Goal: Information Seeking & Learning: Learn about a topic

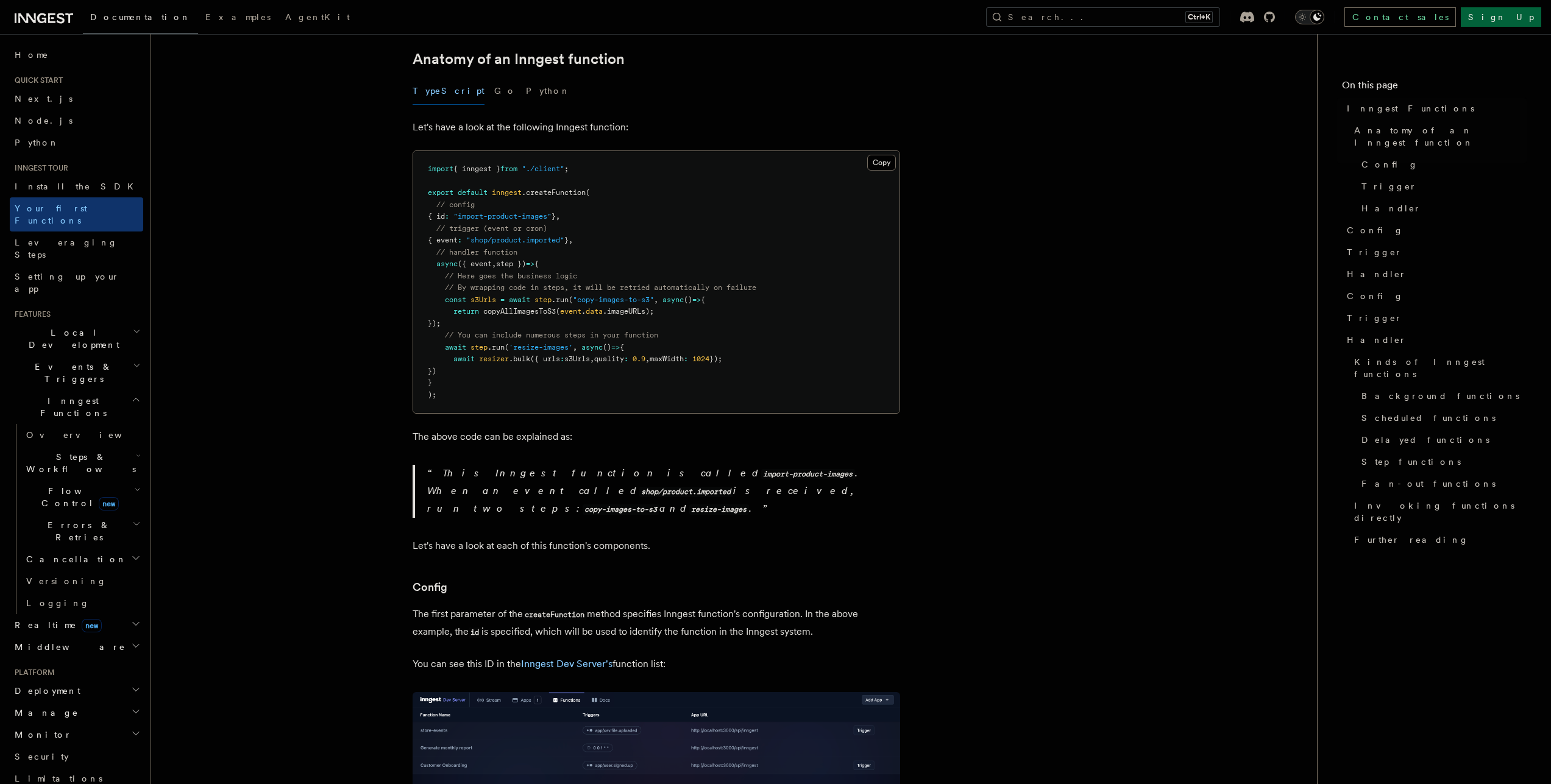
scroll to position [220, 0]
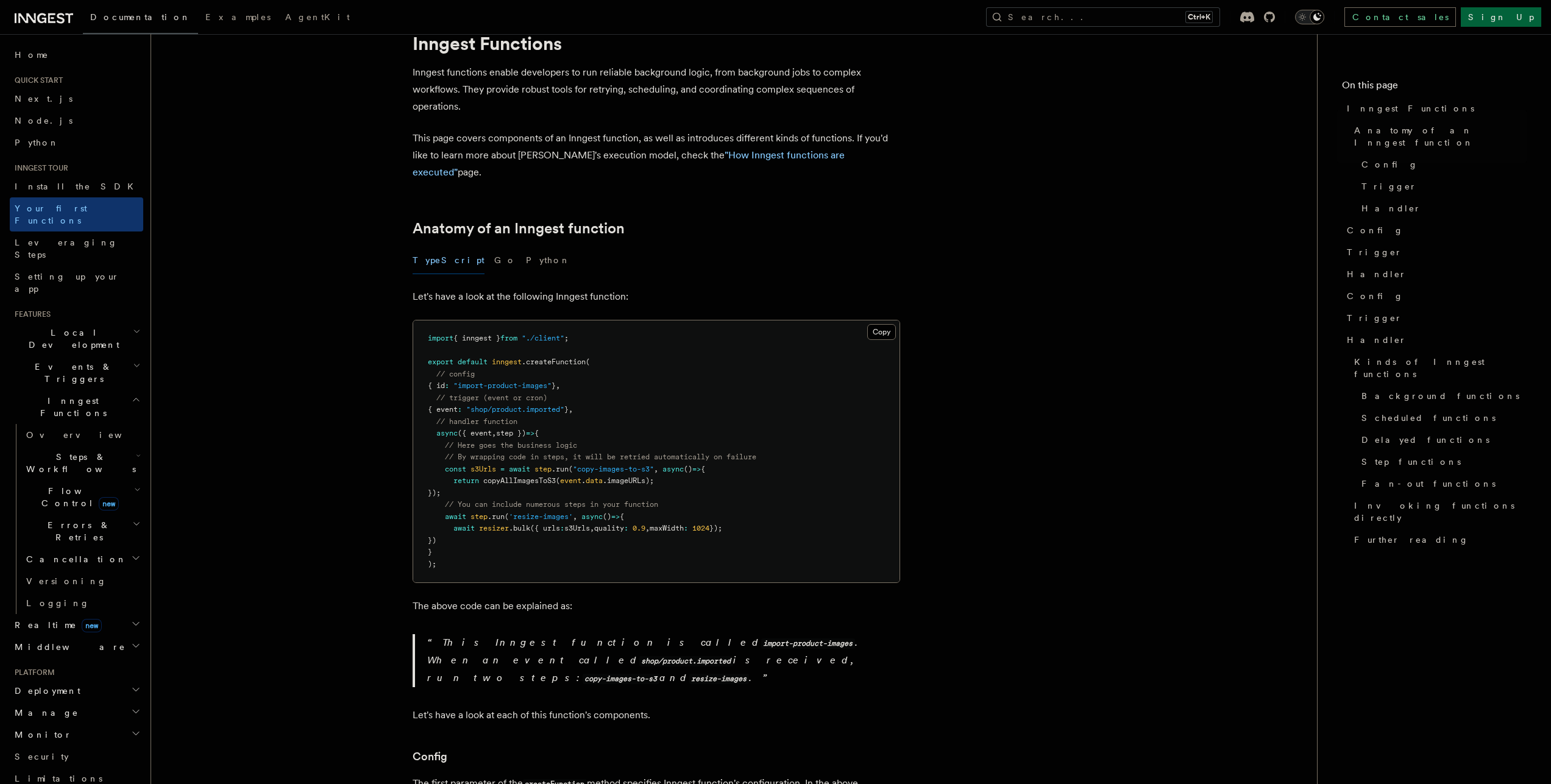
scroll to position [0, 0]
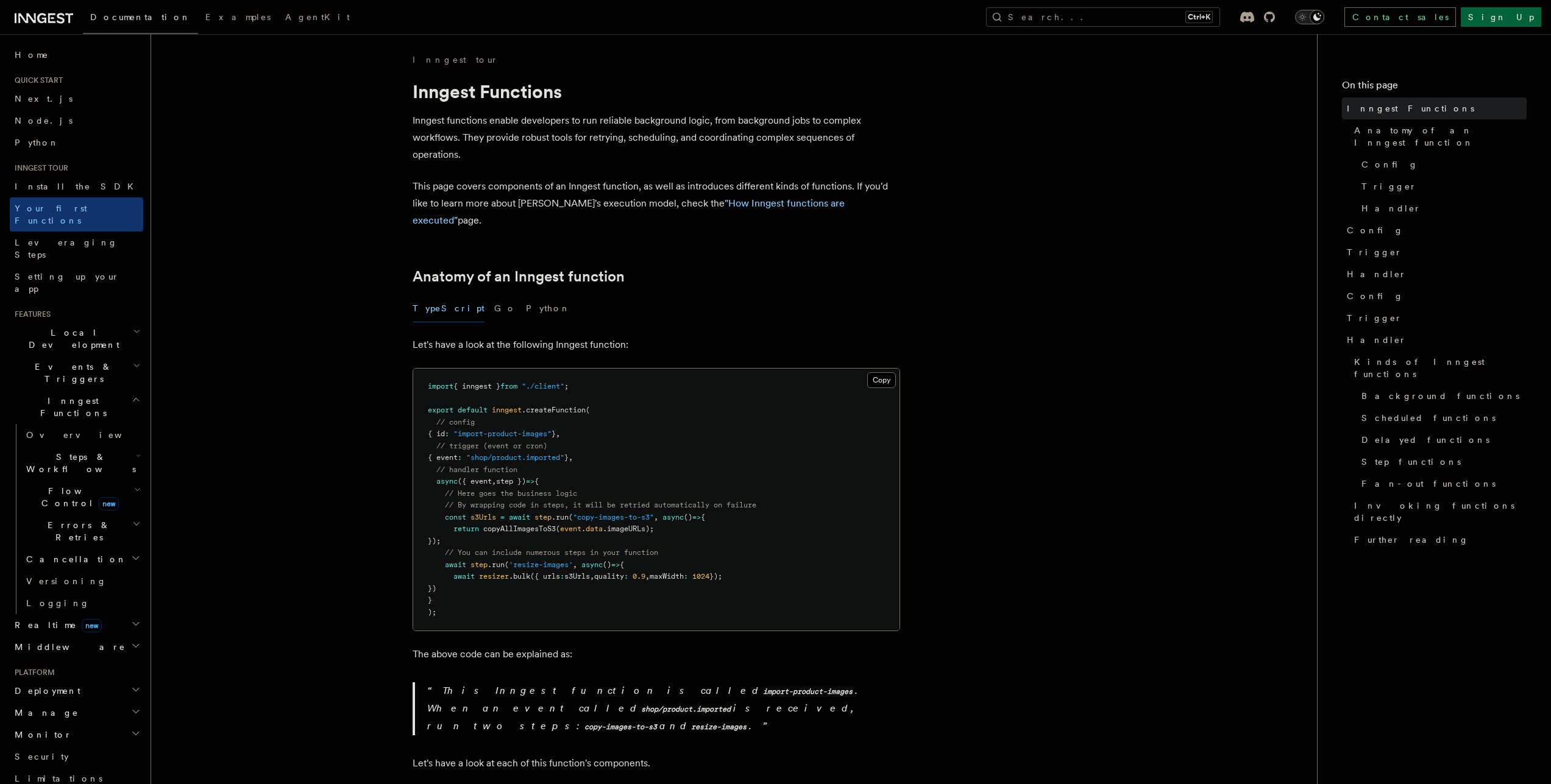
click at [1402, 111] on span "Inngest Functions" at bounding box center [1410, 108] width 128 height 12
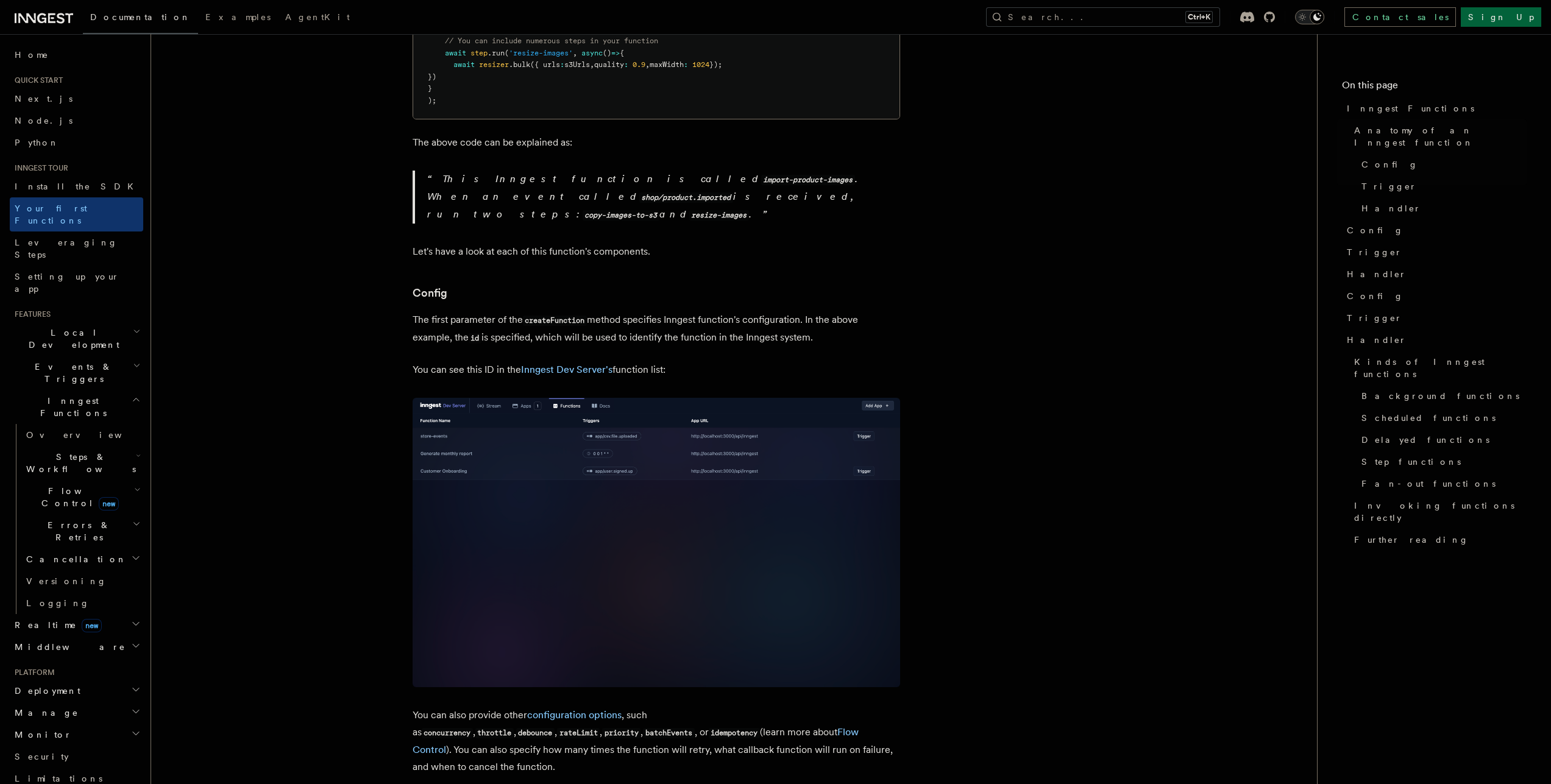
drag, startPoint x: 377, startPoint y: 305, endPoint x: 369, endPoint y: 303, distance: 8.2
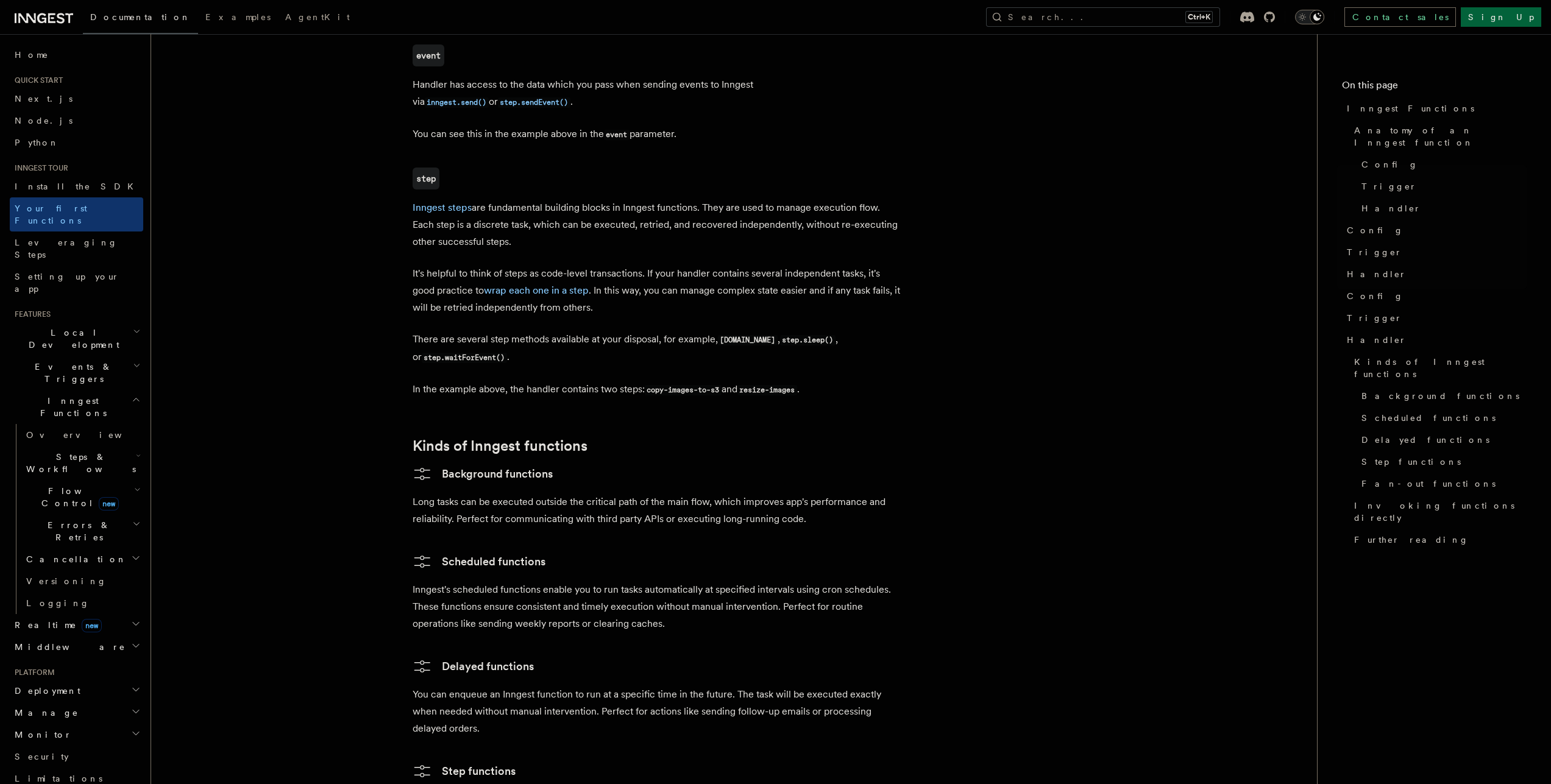
click at [1093, 190] on article "Inngest tour Inngest Functions Inngest functions enable developers to run relia…" at bounding box center [734, 10] width 1127 height 2983
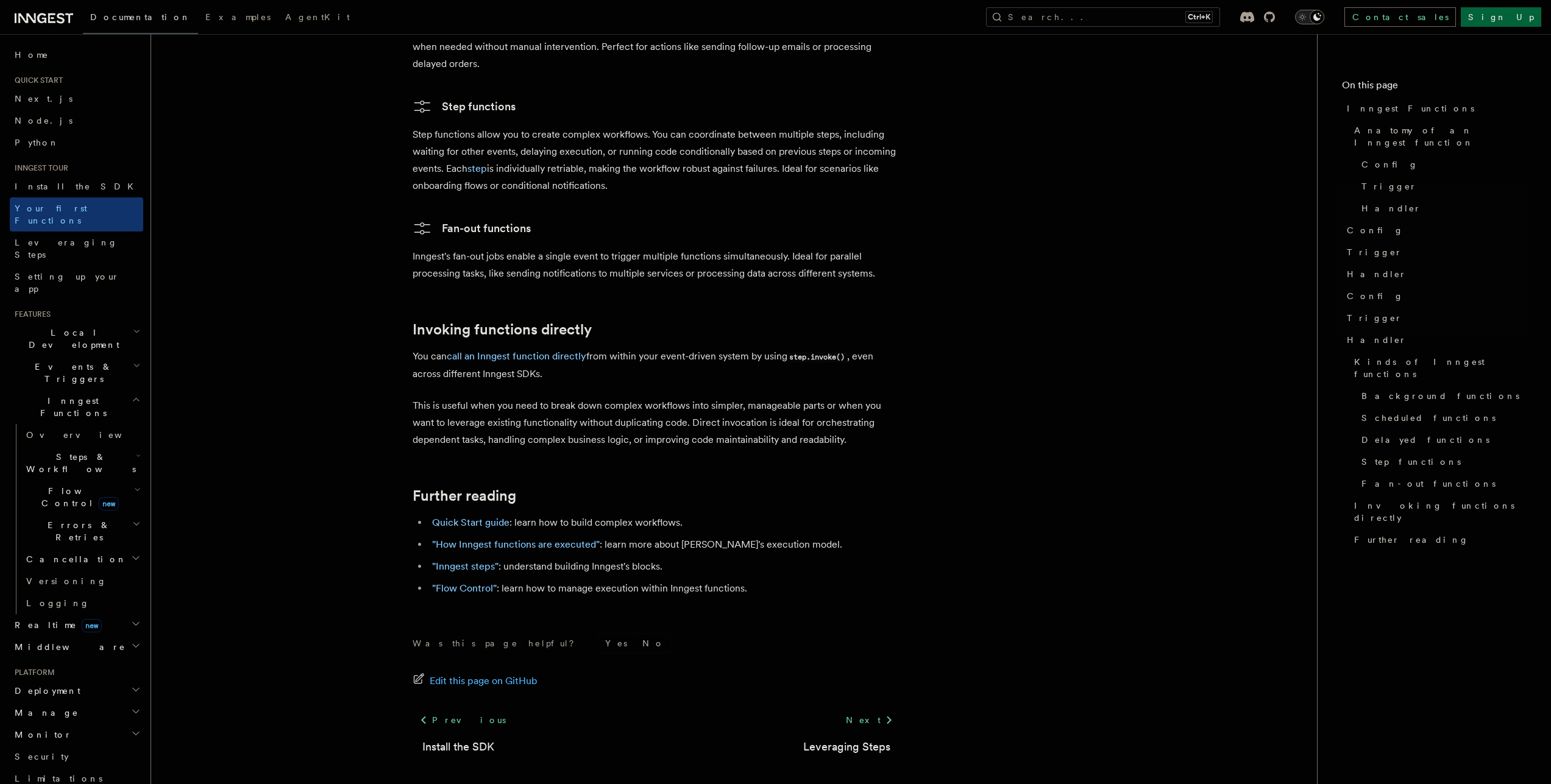
scroll to position [2202, 0]
